Goal: Complete application form

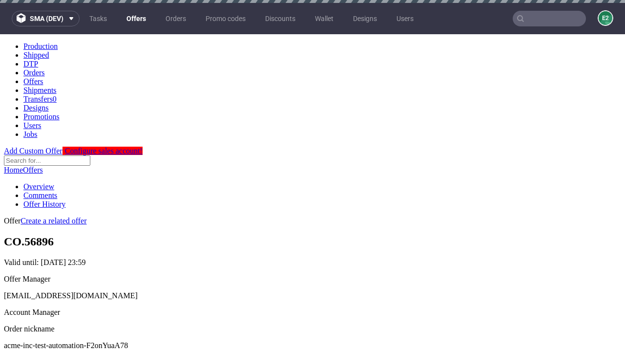
scroll to position [3, 0]
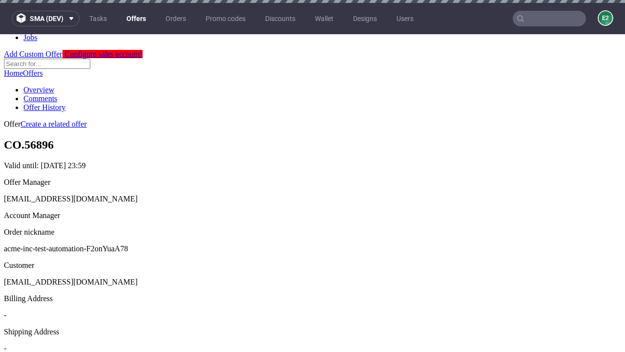
scroll to position [3, 0]
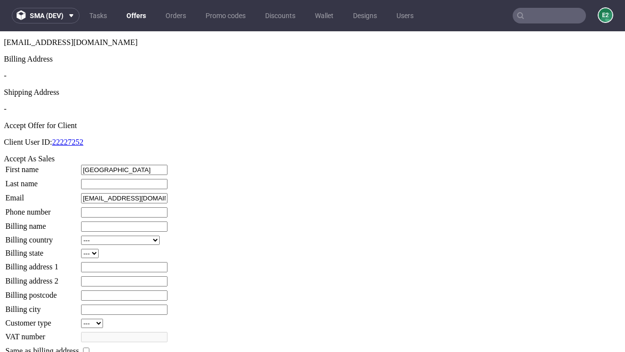
type input "[GEOGRAPHIC_DATA]"
type input "[PERSON_NAME]"
type input "1509813888"
type input "[PERSON_NAME].Haag65"
select select "13"
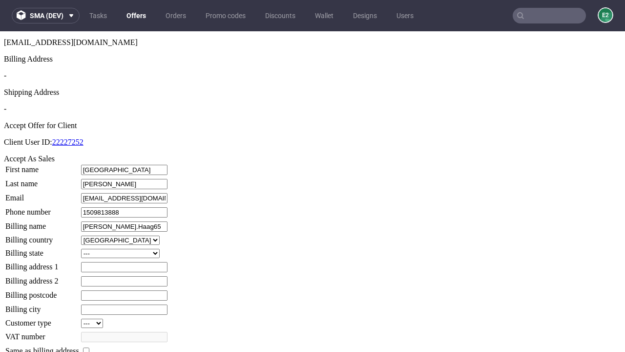
select select "132"
type input "[PERSON_NAME].Haag65"
type input "[STREET_ADDRESS]"
type input "VW0 7GW"
type input "Little Collieringham"
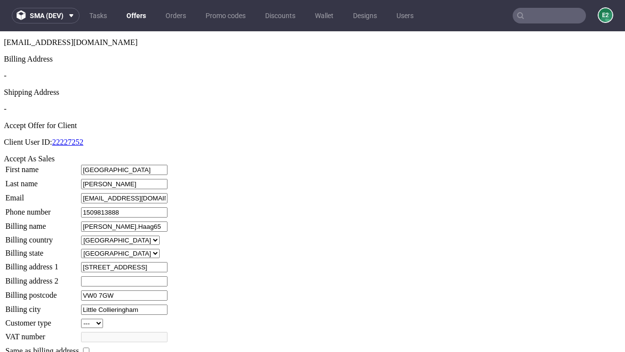
click at [89, 347] on input "checkbox" at bounding box center [86, 350] width 6 height 6
checkbox input "true"
type input "[PERSON_NAME].Haag65"
select select "13"
type input "[STREET_ADDRESS]"
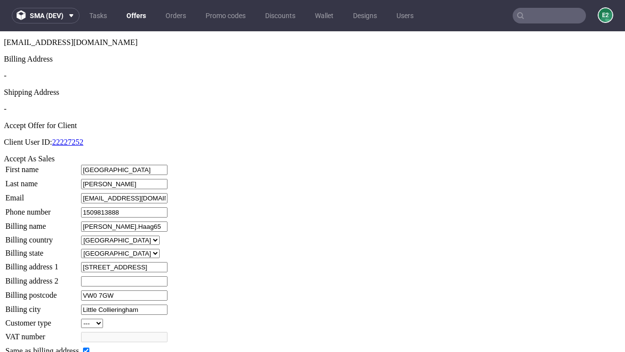
type input "VW0 7GW"
type input "Little Collieringham"
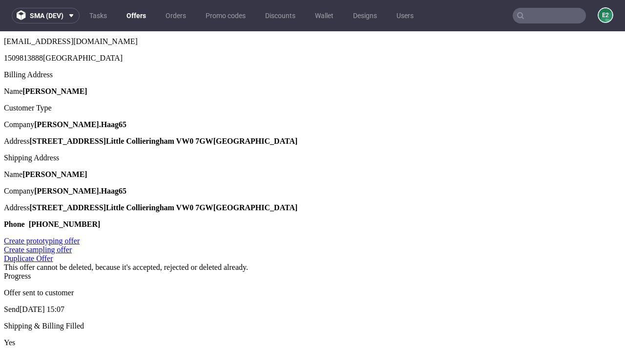
scroll to position [0, 0]
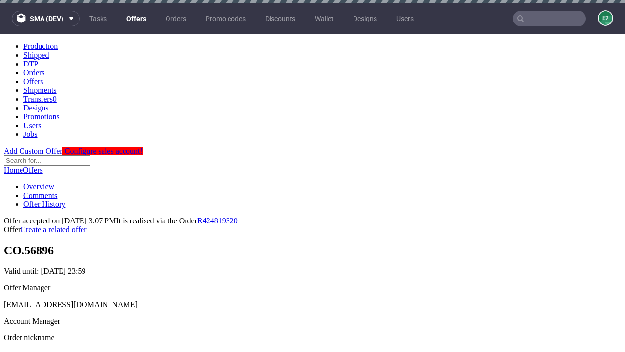
type input "[DATE]"
select select "12214305"
type input "In progress..."
